Goal: Task Accomplishment & Management: Use online tool/utility

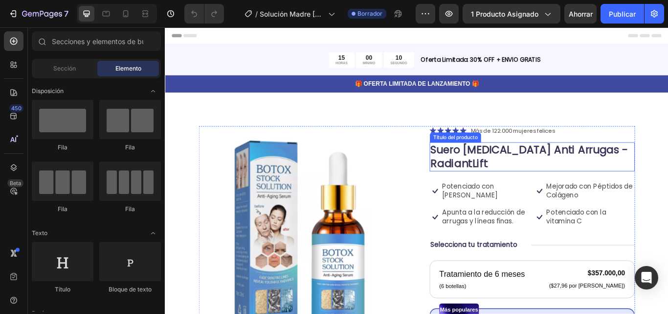
click at [623, 163] on font "Suero [MEDICAL_DATA] Anti Arrugas - RadiantLift" at bounding box center [590, 177] width 230 height 33
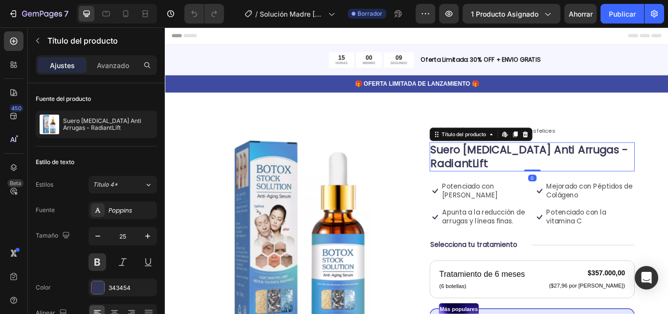
click at [626, 167] on font "Suero [MEDICAL_DATA] Anti Arrugas - RadiantLift" at bounding box center [590, 177] width 230 height 33
click at [650, 170] on font "Suero [MEDICAL_DATA] Anti Arrugas - RadiantLift" at bounding box center [590, 177] width 230 height 33
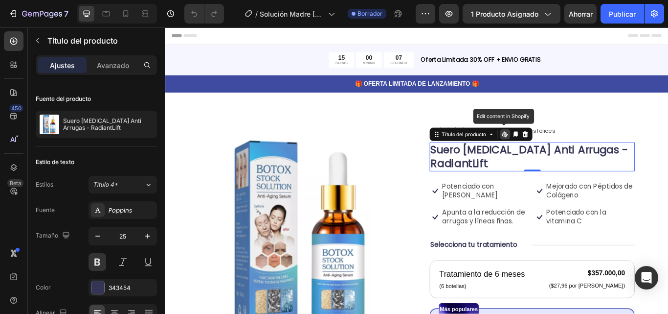
click at [650, 170] on font "Suero [MEDICAL_DATA] Anti Arrugas - RadiantLift" at bounding box center [590, 177] width 230 height 33
click at [573, 156] on div at bounding box center [574, 152] width 12 height 12
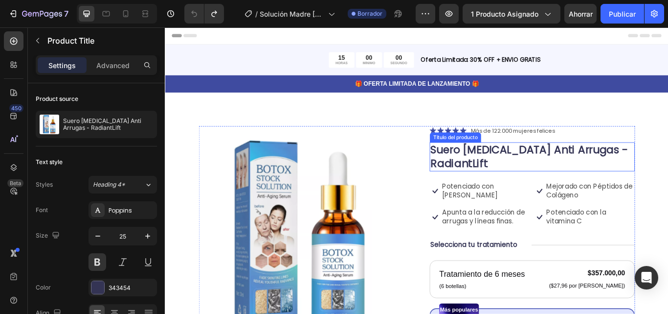
click at [521, 175] on font "Suero [MEDICAL_DATA] Anti Arrugas - RadiantLift" at bounding box center [590, 177] width 230 height 33
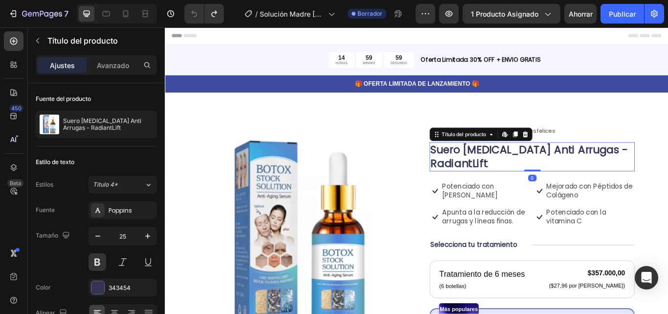
click at [523, 174] on font "Suero [MEDICAL_DATA] Anti Arrugas - RadiantLift" at bounding box center [590, 177] width 230 height 33
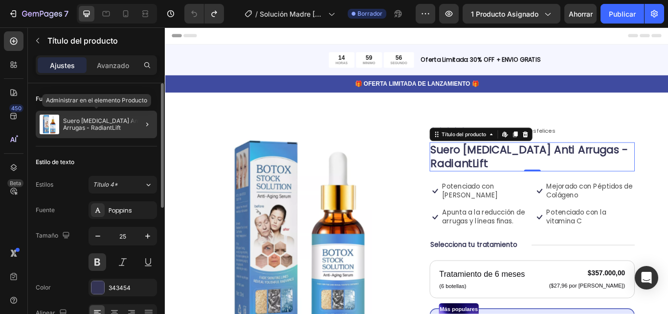
click at [101, 130] on p "Suero [MEDICAL_DATA] Anti Arrugas - RadiantLift" at bounding box center [108, 124] width 90 height 14
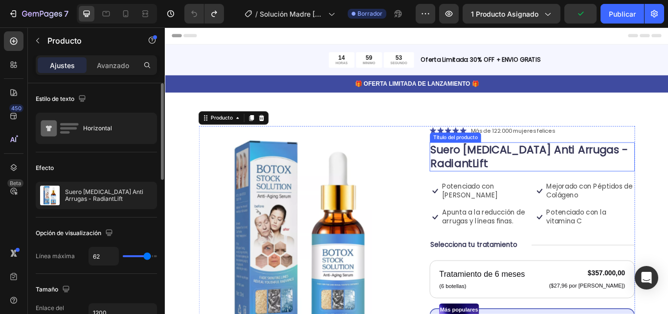
click at [576, 176] on font "Suero [MEDICAL_DATA] Anti Arrugas - RadiantLift" at bounding box center [590, 177] width 230 height 33
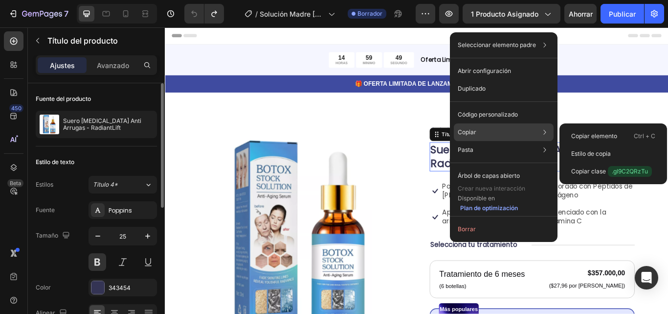
click at [486, 133] on div "Copiar Copiar elemento Ctrl + C Estilo de copia Copiar clase .gl9C2QRzTu" at bounding box center [504, 132] width 100 height 18
click at [586, 132] on font "Copiar elemento" at bounding box center [594, 135] width 46 height 7
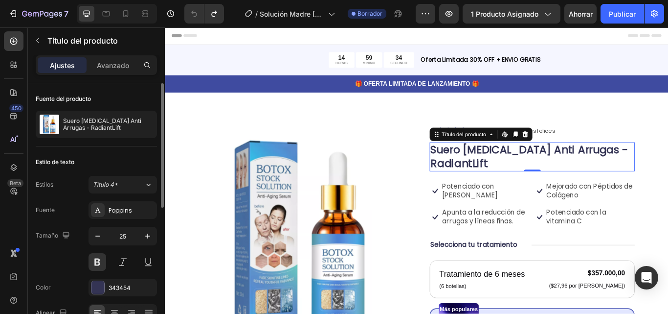
click at [536, 169] on font "Suero [MEDICAL_DATA] Anti Arrugas - RadiantLift" at bounding box center [590, 177] width 230 height 33
click at [481, 165] on font "Suero [MEDICAL_DATA] Anti Arrugas - RadiantLift" at bounding box center [590, 177] width 230 height 33
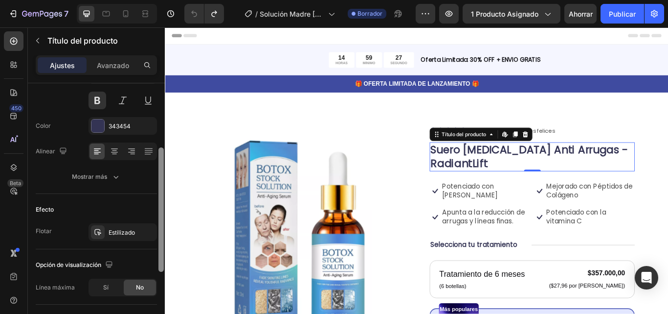
scroll to position [114, 0]
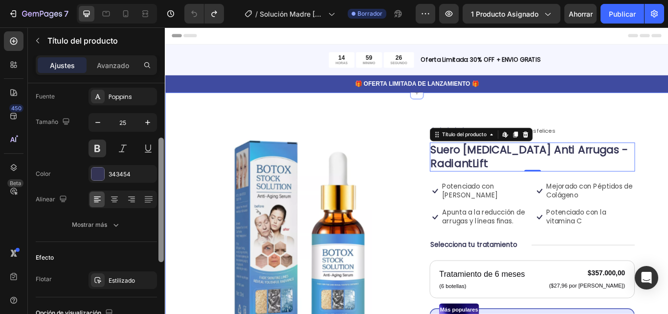
drag, startPoint x: 325, startPoint y: 144, endPoint x: 167, endPoint y: 152, distance: 157.7
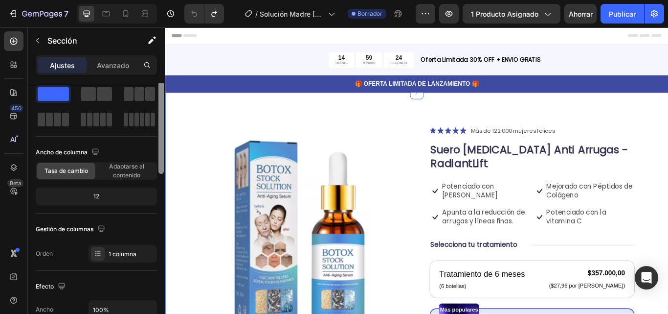
scroll to position [77, 0]
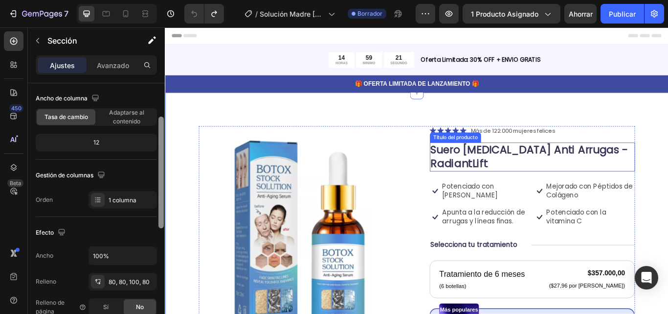
click at [571, 172] on font "Suero [MEDICAL_DATA] Anti Arrugas - RadiantLift" at bounding box center [590, 177] width 230 height 33
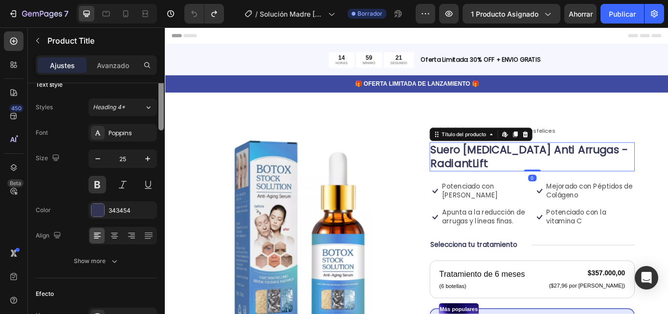
scroll to position [0, 0]
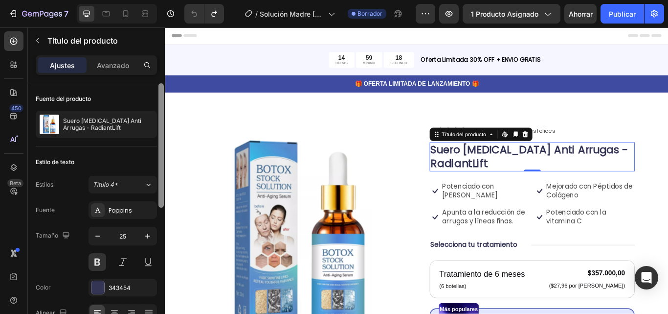
click at [556, 169] on font "Suero [MEDICAL_DATA] Anti Arrugas - RadiantLift" at bounding box center [590, 177] width 230 height 33
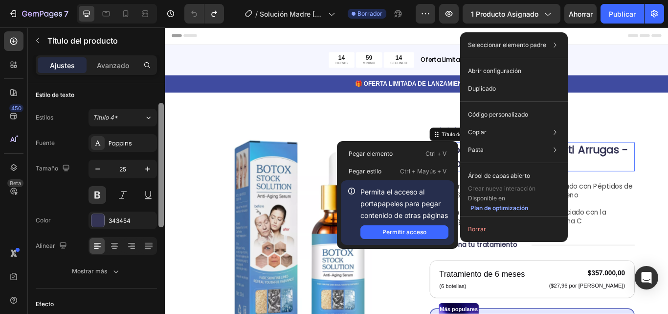
scroll to position [57, 0]
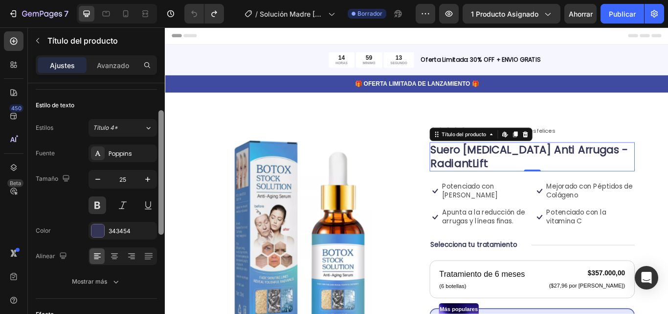
click at [658, 165] on font "Suero [MEDICAL_DATA] Anti Arrugas - RadiantLift" at bounding box center [590, 177] width 230 height 33
click at [655, 167] on font "Suero [MEDICAL_DATA] Anti Arrugas - RadiantLift" at bounding box center [590, 177] width 230 height 33
click at [654, 167] on font "Suero [MEDICAL_DATA] Anti Arrugas - RadiantLift" at bounding box center [590, 177] width 230 height 33
click at [654, 168] on font "Suero [MEDICAL_DATA] Anti Arrugas - RadiantLift" at bounding box center [590, 177] width 230 height 33
click at [656, 168] on font "Suero [MEDICAL_DATA] Anti Arrugas - RadiantLift" at bounding box center [590, 177] width 230 height 33
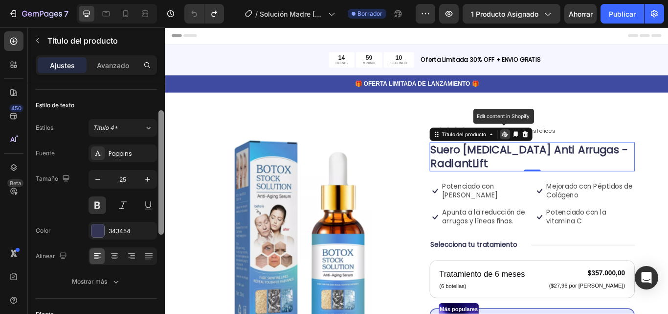
click at [656, 168] on font "Suero [MEDICAL_DATA] Anti Arrugas - RadiantLift" at bounding box center [590, 177] width 230 height 33
click at [562, 133] on font "Bloque de texto" at bounding box center [546, 136] width 43 height 7
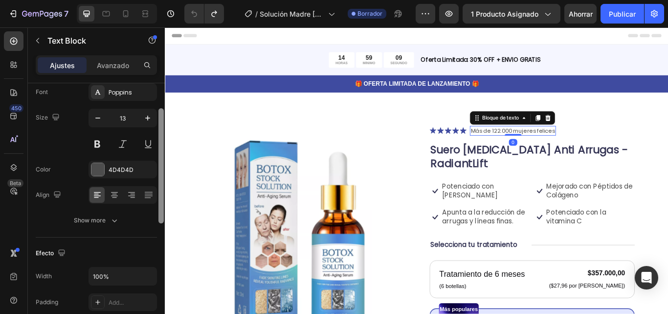
scroll to position [0, 0]
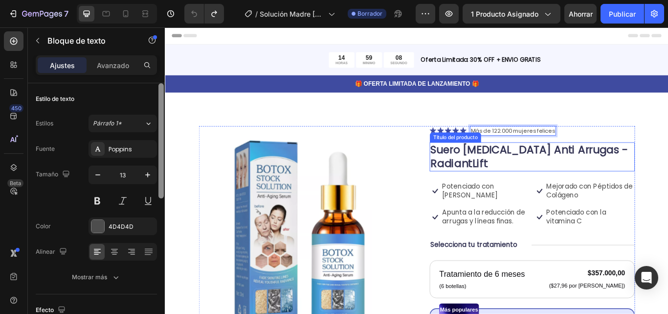
click at [592, 167] on font "Suero [MEDICAL_DATA] Anti Arrugas - RadiantLift" at bounding box center [590, 177] width 230 height 33
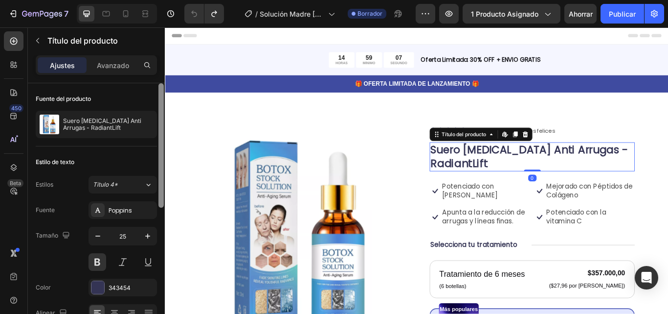
click at [592, 167] on font "Suero [MEDICAL_DATA] Anti Arrugas - RadiantLift" at bounding box center [590, 177] width 230 height 33
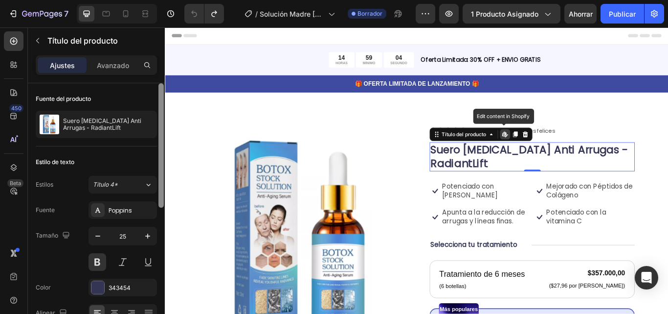
click at [558, 149] on icon at bounding box center [560, 152] width 4 height 6
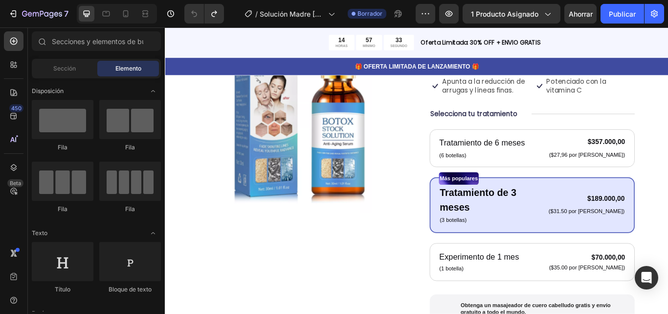
scroll to position [186, 0]
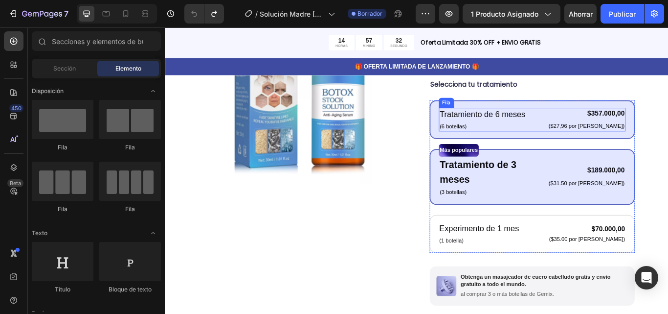
click at [600, 123] on div "Tratamiento de 6 meses Bloque de texto (6 botellas) Bloque de texto $357.000,00…" at bounding box center [593, 134] width 218 height 27
